Goal: Task Accomplishment & Management: Use online tool/utility

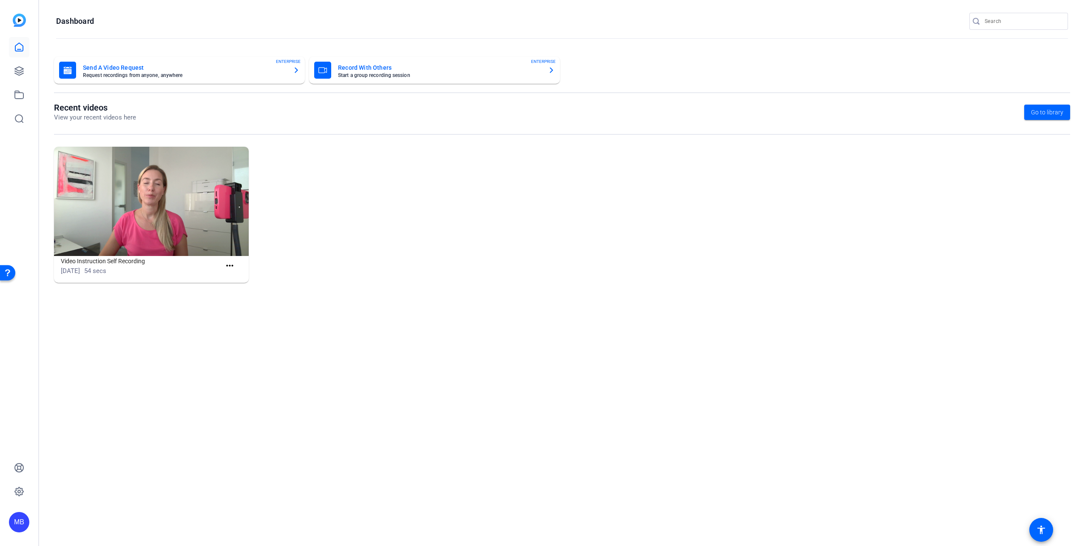
click at [197, 71] on mat-card-title "Send A Video Request" at bounding box center [184, 68] width 203 height 10
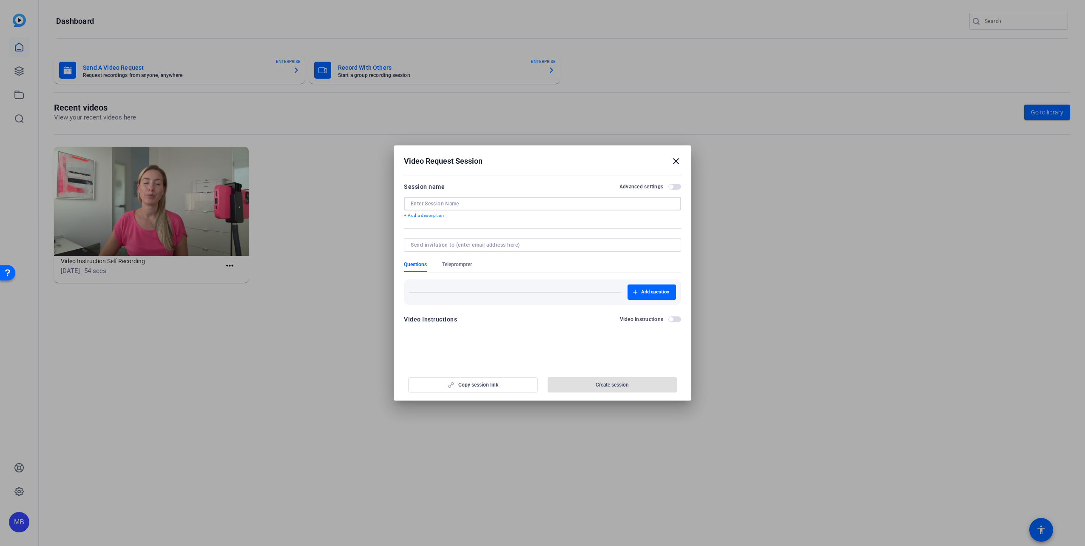
click at [495, 205] on input at bounding box center [543, 203] width 264 height 7
click at [502, 196] on div "Session name Advanced settings Session name required + Add a description" at bounding box center [542, 205] width 277 height 46
click at [503, 203] on input at bounding box center [543, 203] width 264 height 7
paste input "BioTechX short promo video"
type input "BioTechX short promo video"
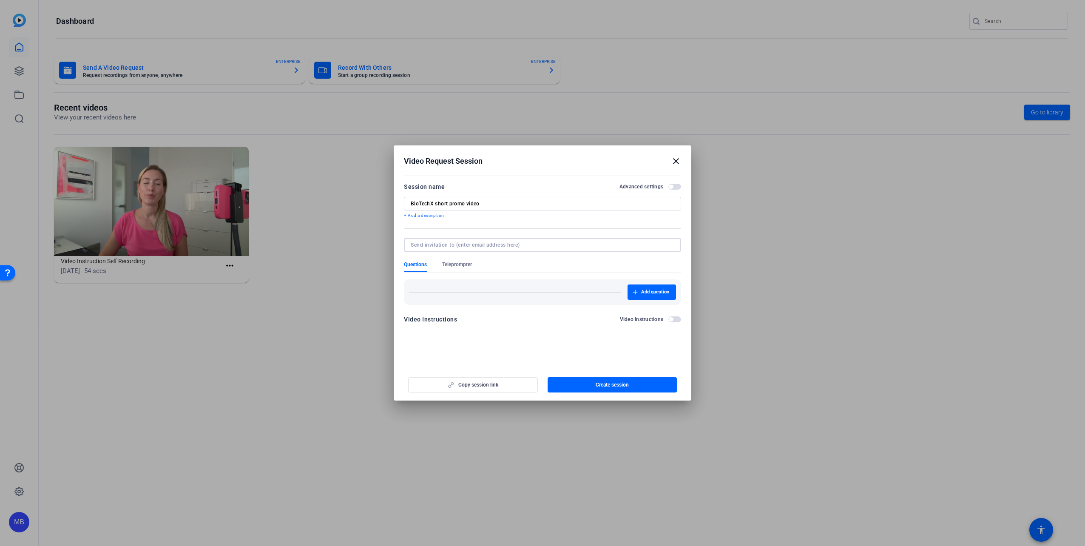
click at [468, 245] on input at bounding box center [541, 245] width 260 height 7
click at [675, 187] on span "button" at bounding box center [674, 187] width 13 height 6
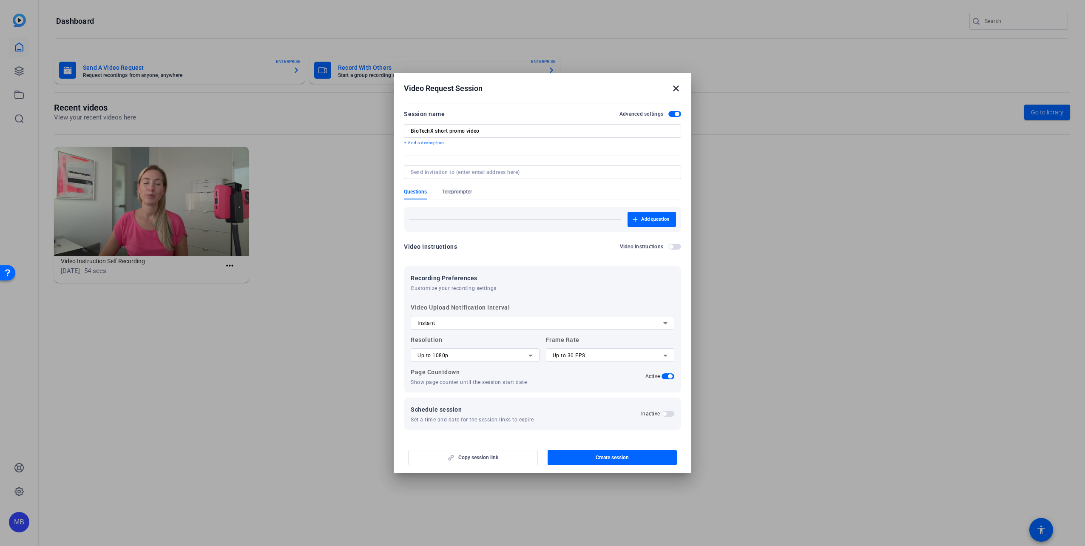
click at [571, 325] on div "Instant" at bounding box center [541, 323] width 246 height 10
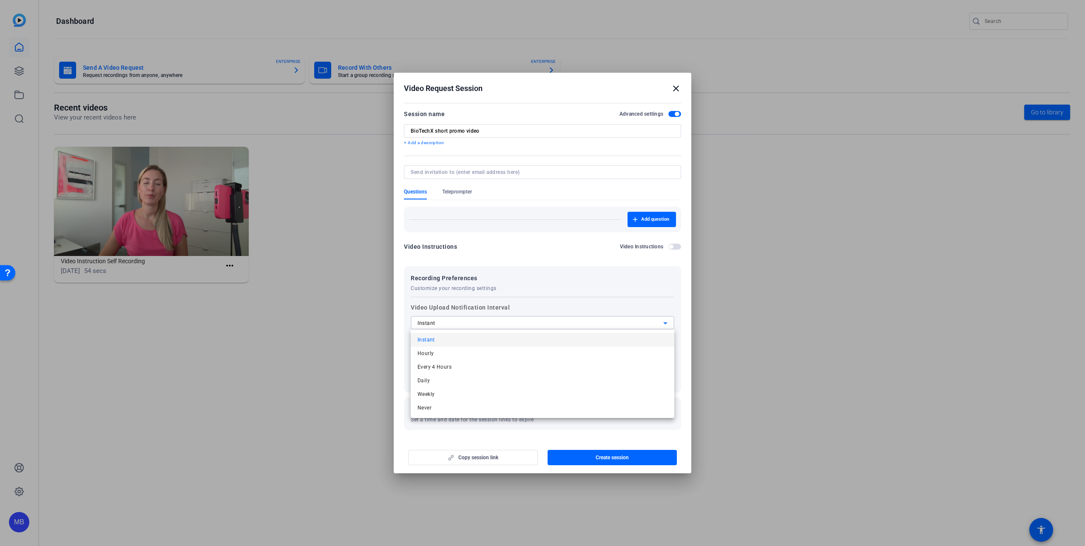
click at [592, 260] on div at bounding box center [542, 273] width 1085 height 546
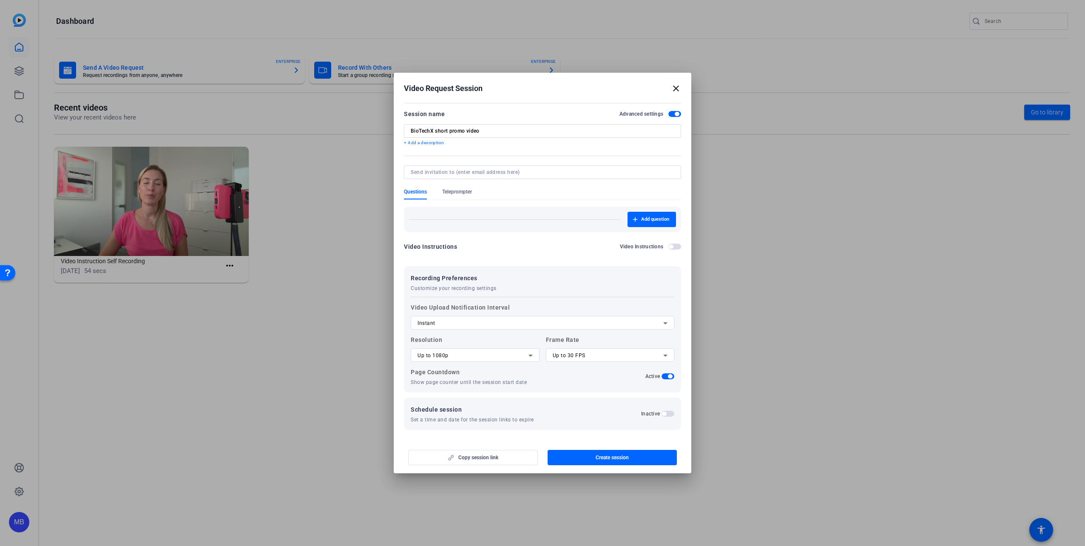
click at [674, 246] on span "button" at bounding box center [674, 247] width 13 height 6
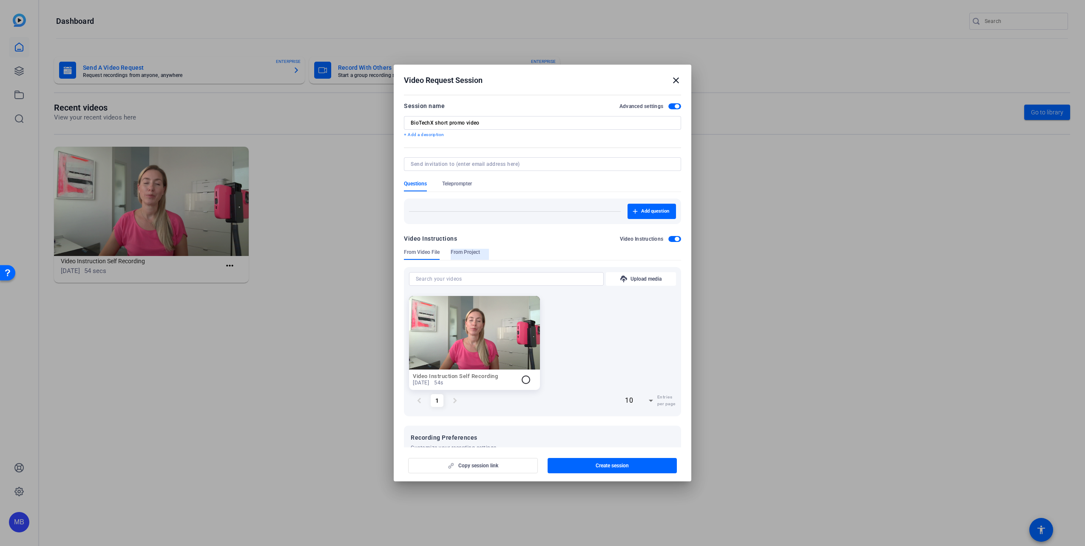
click at [467, 255] on span "From Project" at bounding box center [465, 252] width 29 height 7
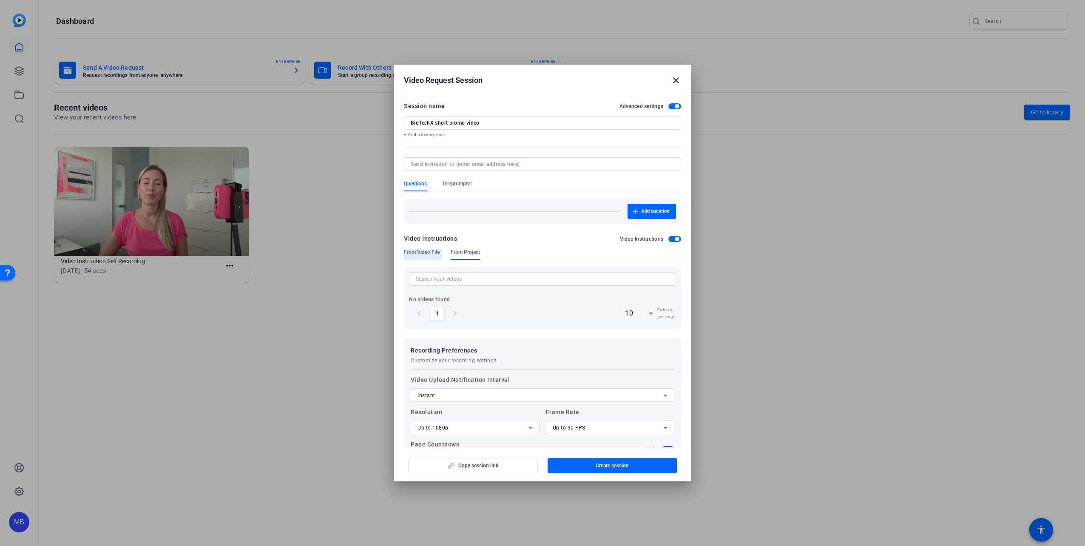
click at [418, 253] on span "From Video File" at bounding box center [422, 252] width 36 height 7
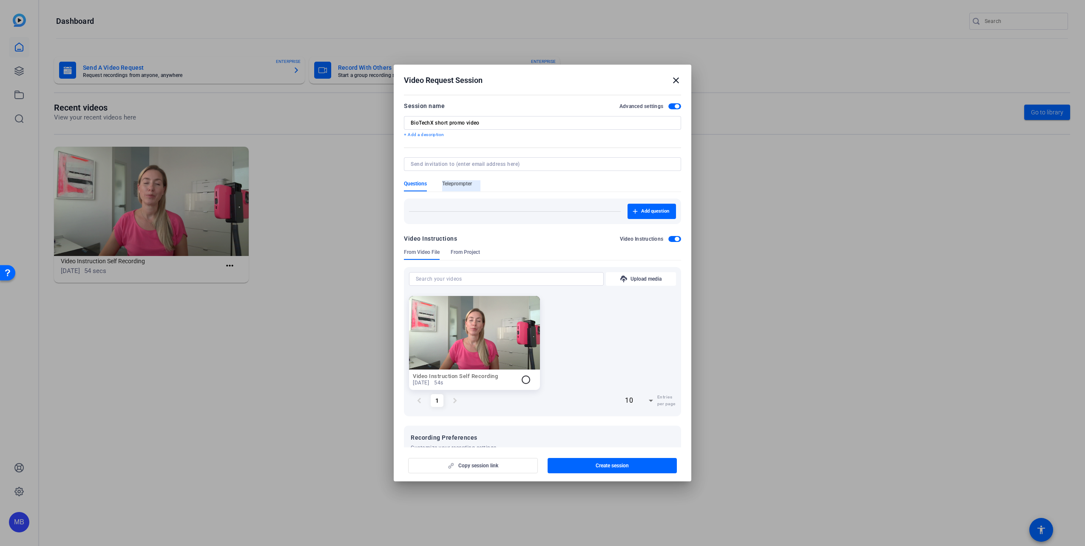
click at [458, 185] on span "Teleprompter" at bounding box center [457, 183] width 30 height 7
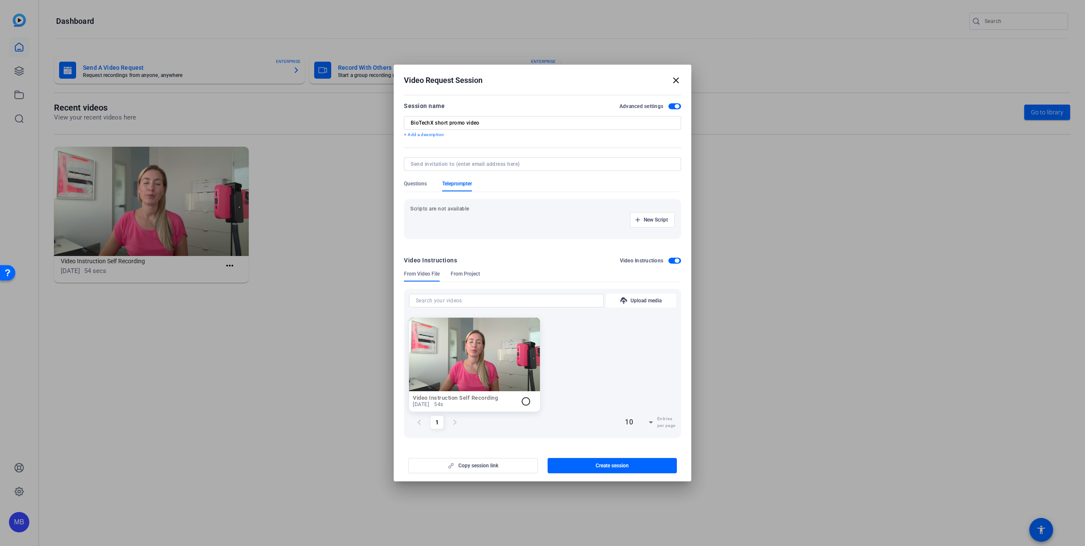
click at [498, 160] on div at bounding box center [543, 164] width 264 height 14
click at [504, 242] on div "Scripts are not available New Script" at bounding box center [542, 219] width 277 height 54
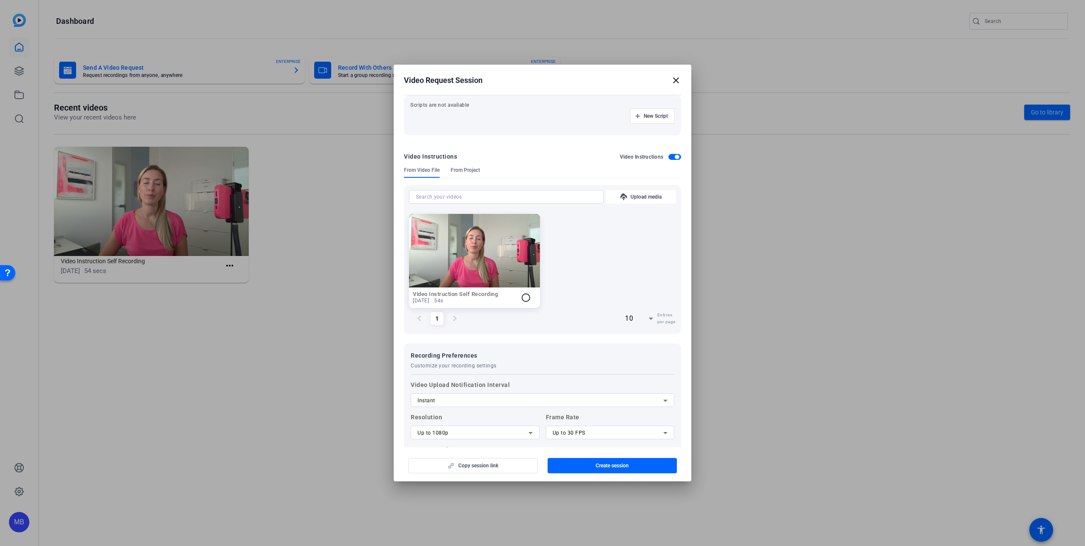
scroll to position [172, 0]
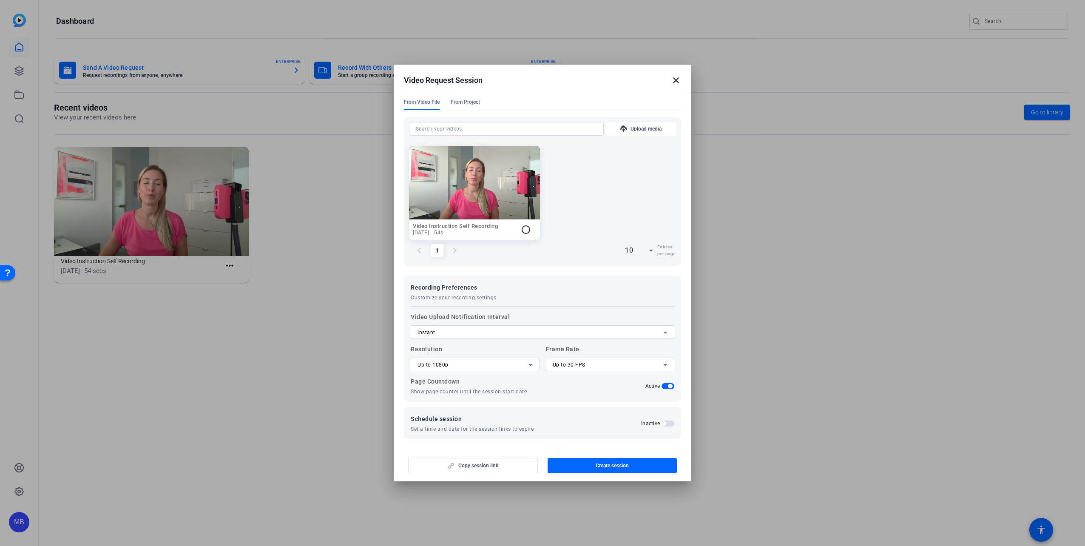
click at [486, 462] on div "Copy session link Create session" at bounding box center [542, 463] width 277 height 22
click at [488, 466] on div "Copy session link Create session" at bounding box center [542, 463] width 277 height 22
click at [621, 468] on span "Create session" at bounding box center [612, 465] width 33 height 7
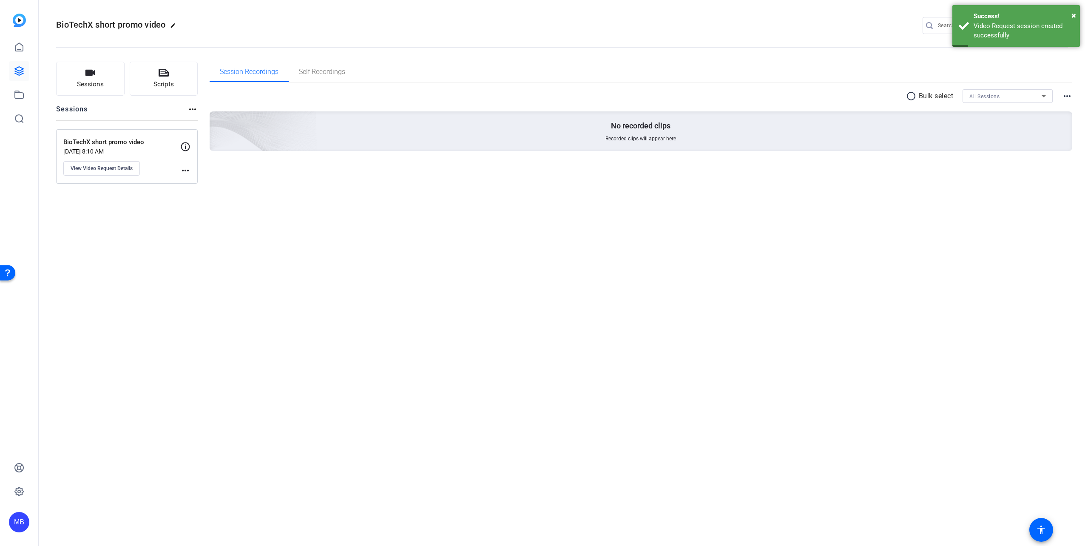
click at [187, 170] on mat-icon "more_horiz" at bounding box center [185, 170] width 10 height 10
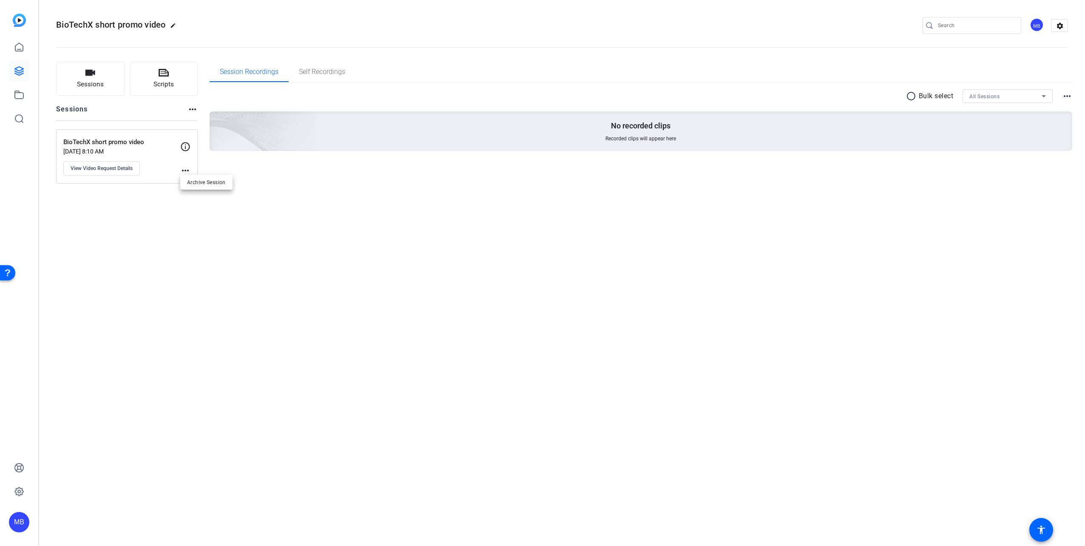
click at [239, 227] on div at bounding box center [542, 273] width 1085 height 546
click at [190, 110] on mat-icon "more_horiz" at bounding box center [193, 109] width 10 height 10
click at [120, 144] on div at bounding box center [542, 273] width 1085 height 546
click at [134, 152] on p "Sep 09, 2025 @ 8:10 AM" at bounding box center [121, 151] width 117 height 7
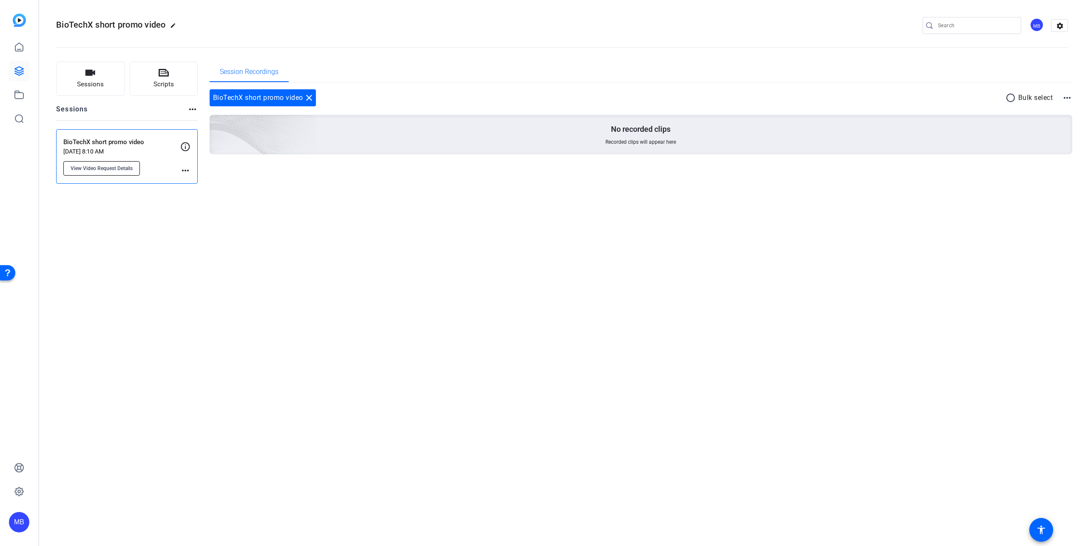
click at [106, 169] on span "View Video Request Details" at bounding box center [102, 168] width 62 height 7
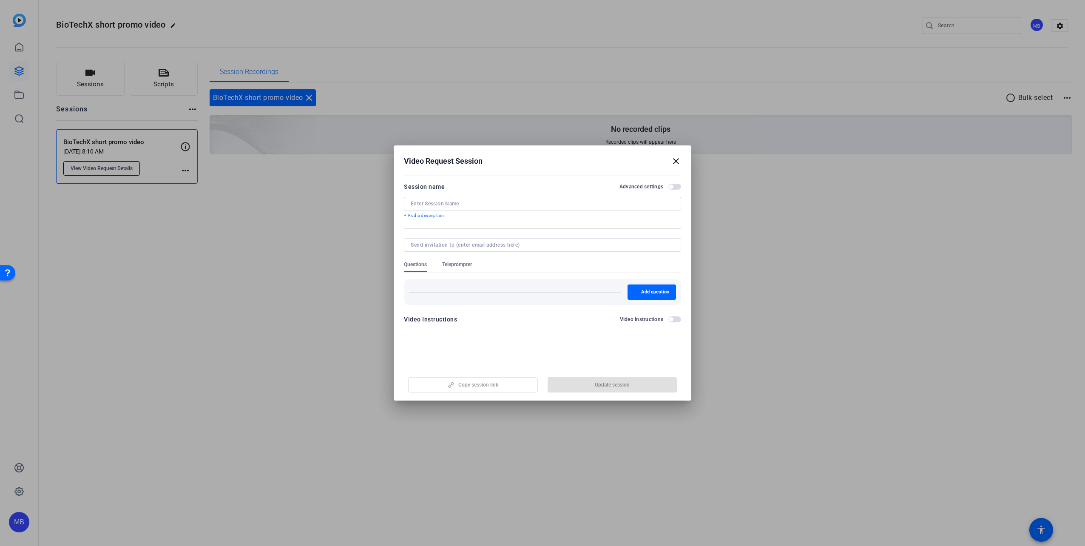
type input "BioTechX short promo video"
click at [498, 383] on span "Copy session link" at bounding box center [478, 384] width 40 height 7
click at [462, 389] on span "button" at bounding box center [473, 385] width 129 height 20
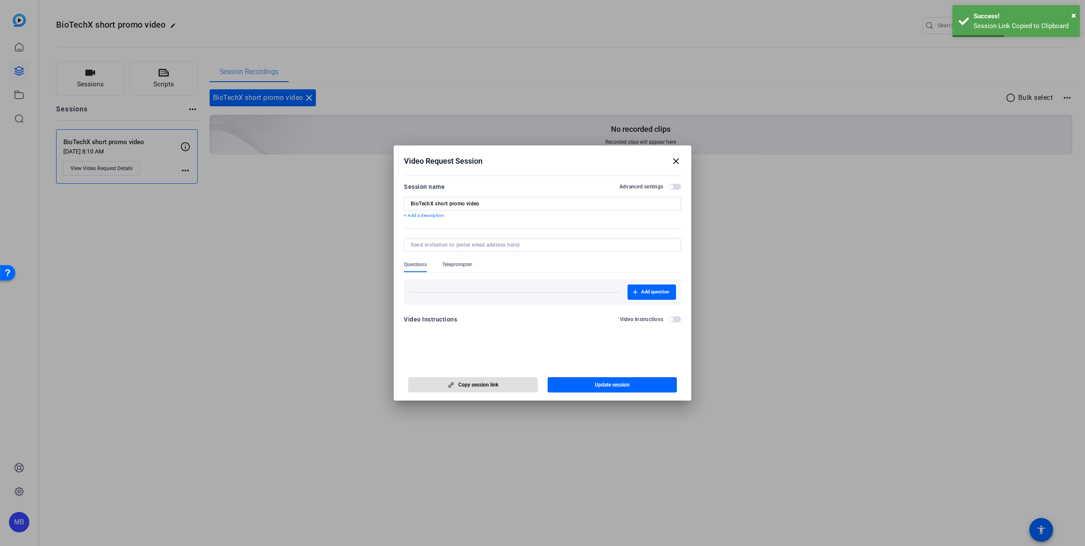
click at [674, 156] on mat-icon "close" at bounding box center [676, 161] width 10 height 10
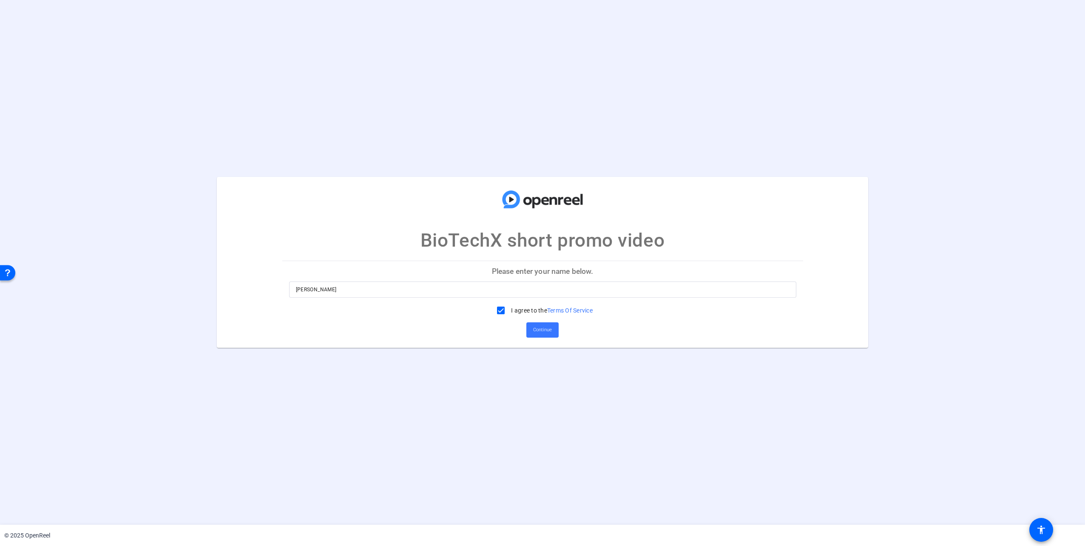
drag, startPoint x: 588, startPoint y: 273, endPoint x: 581, endPoint y: 275, distance: 7.0
click at [585, 275] on p "Please enter your name below." at bounding box center [542, 271] width 521 height 20
click at [535, 325] on span "Continue" at bounding box center [542, 330] width 19 height 13
